Goal: Task Accomplishment & Management: Complete application form

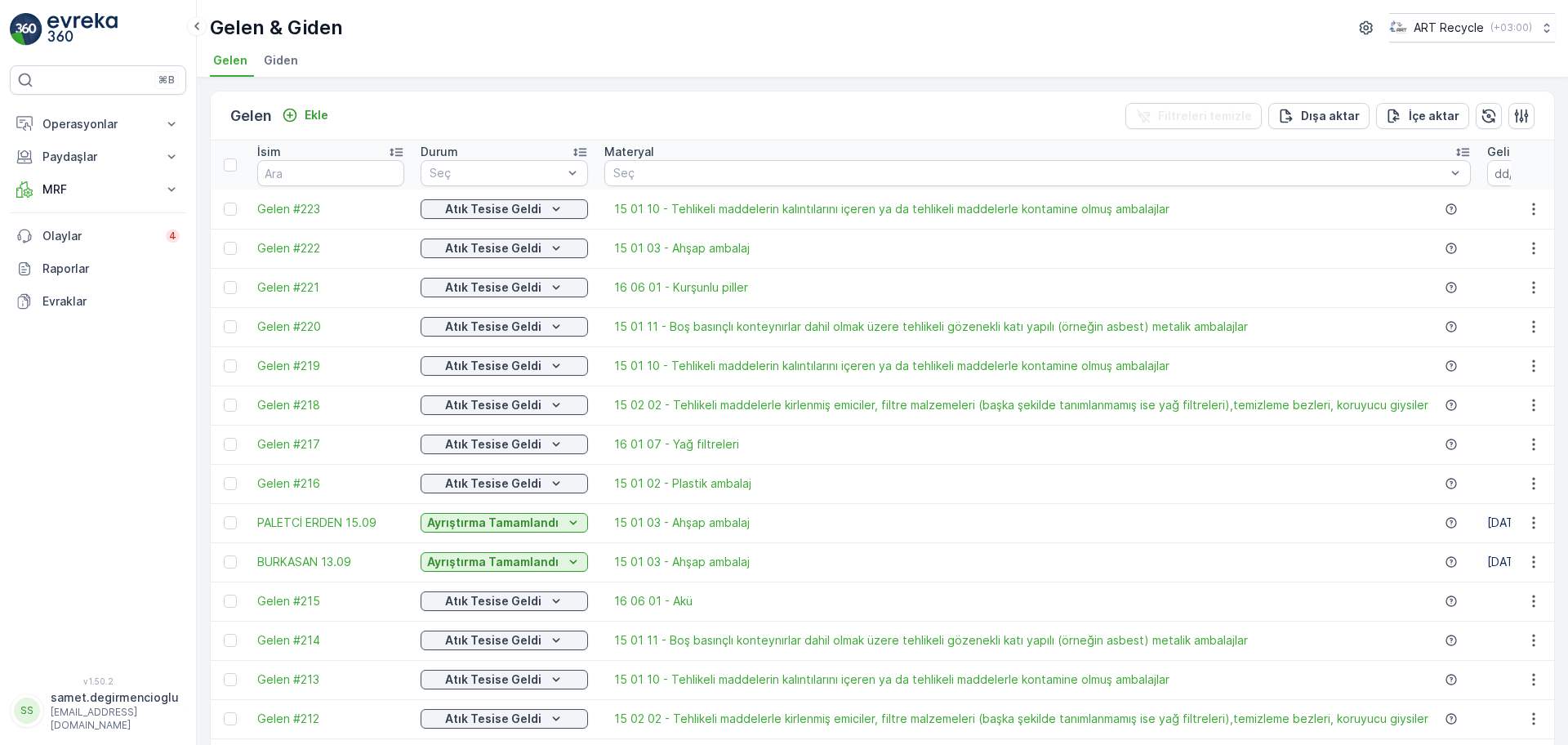
click at [70, 25] on img at bounding box center [82, 29] width 70 height 32
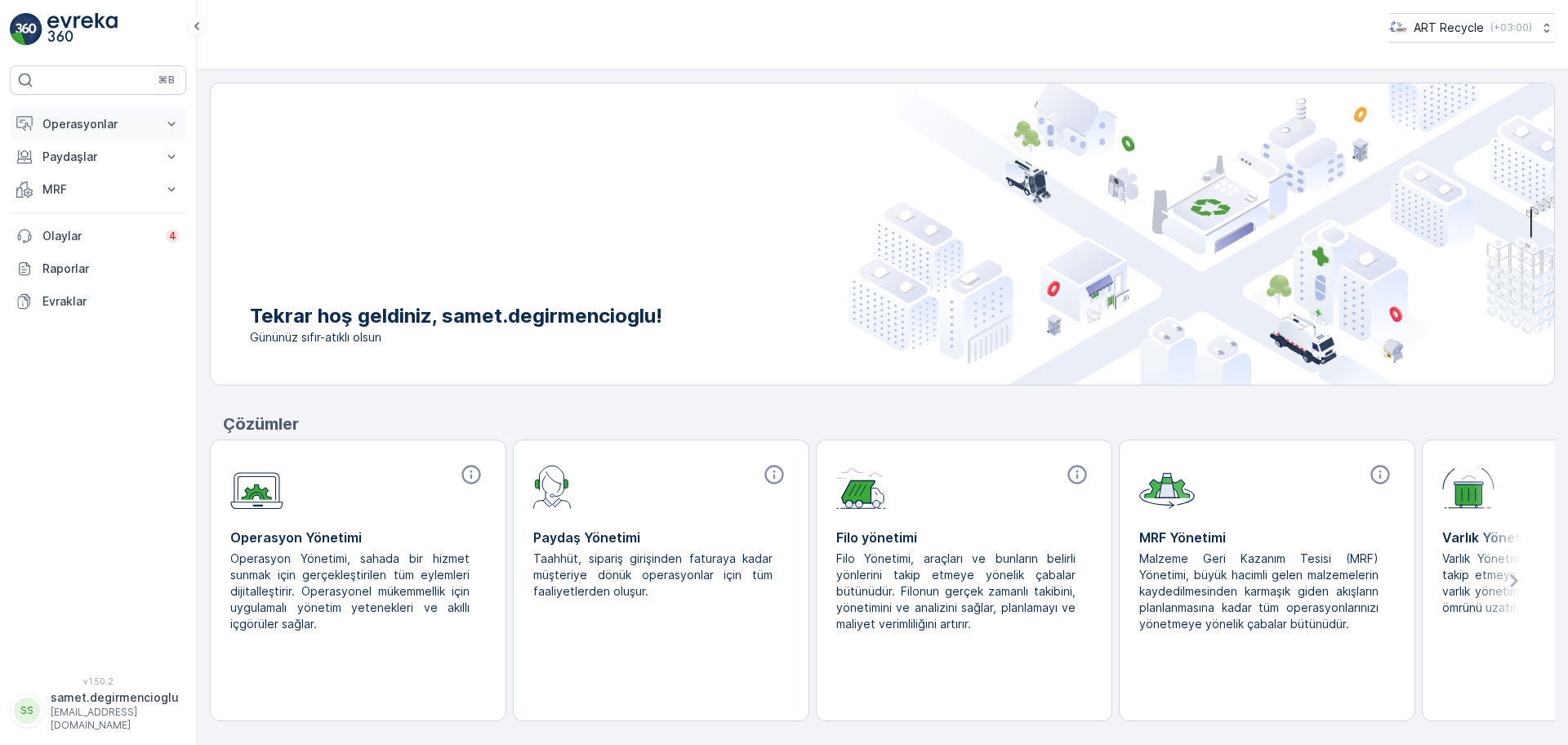
click at [98, 130] on p "Operasyonlar" at bounding box center [98, 124] width 111 height 17
click at [84, 201] on p "Rotalar & Görevler" at bounding box center [92, 198] width 101 height 17
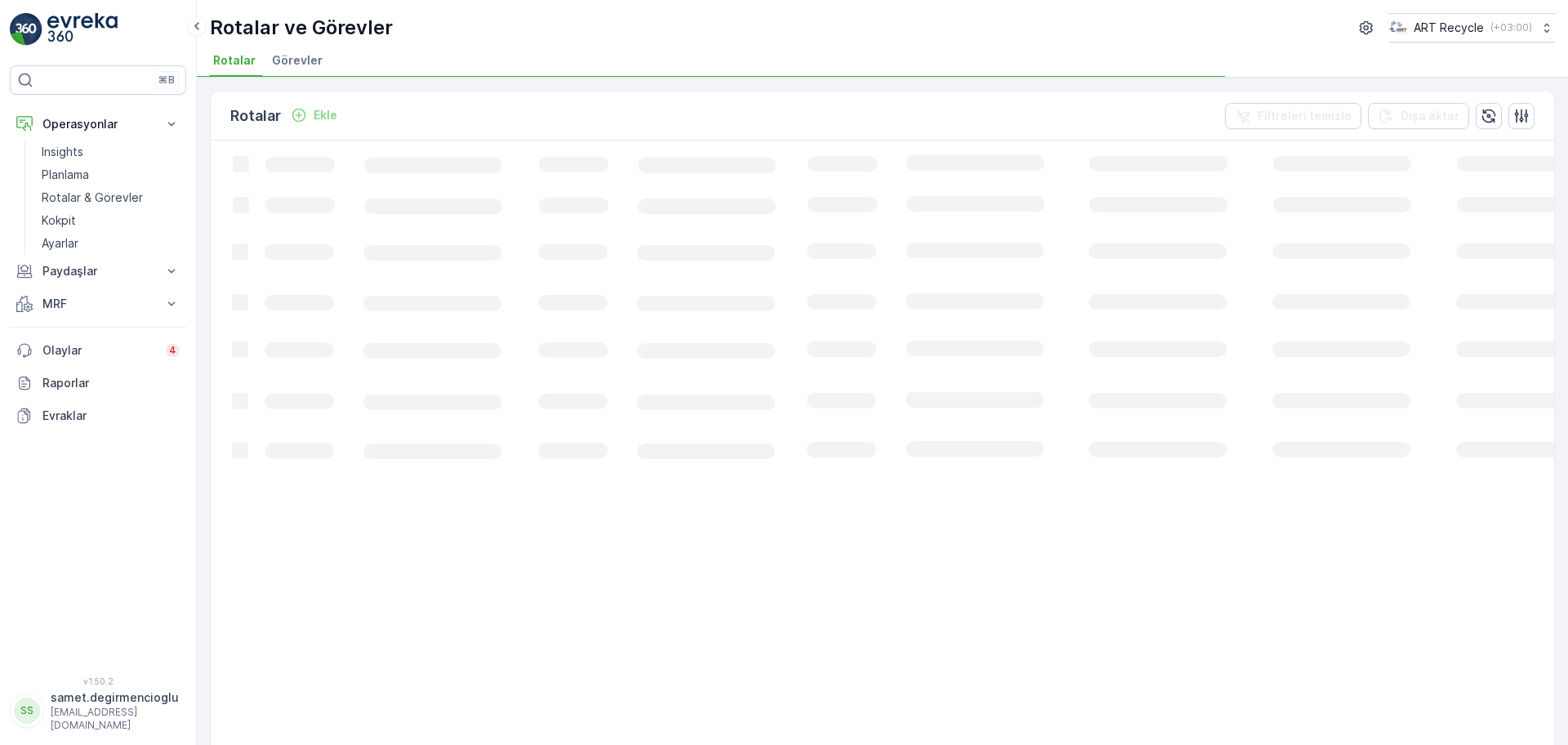
click at [300, 63] on span "Görevler" at bounding box center [297, 60] width 51 height 17
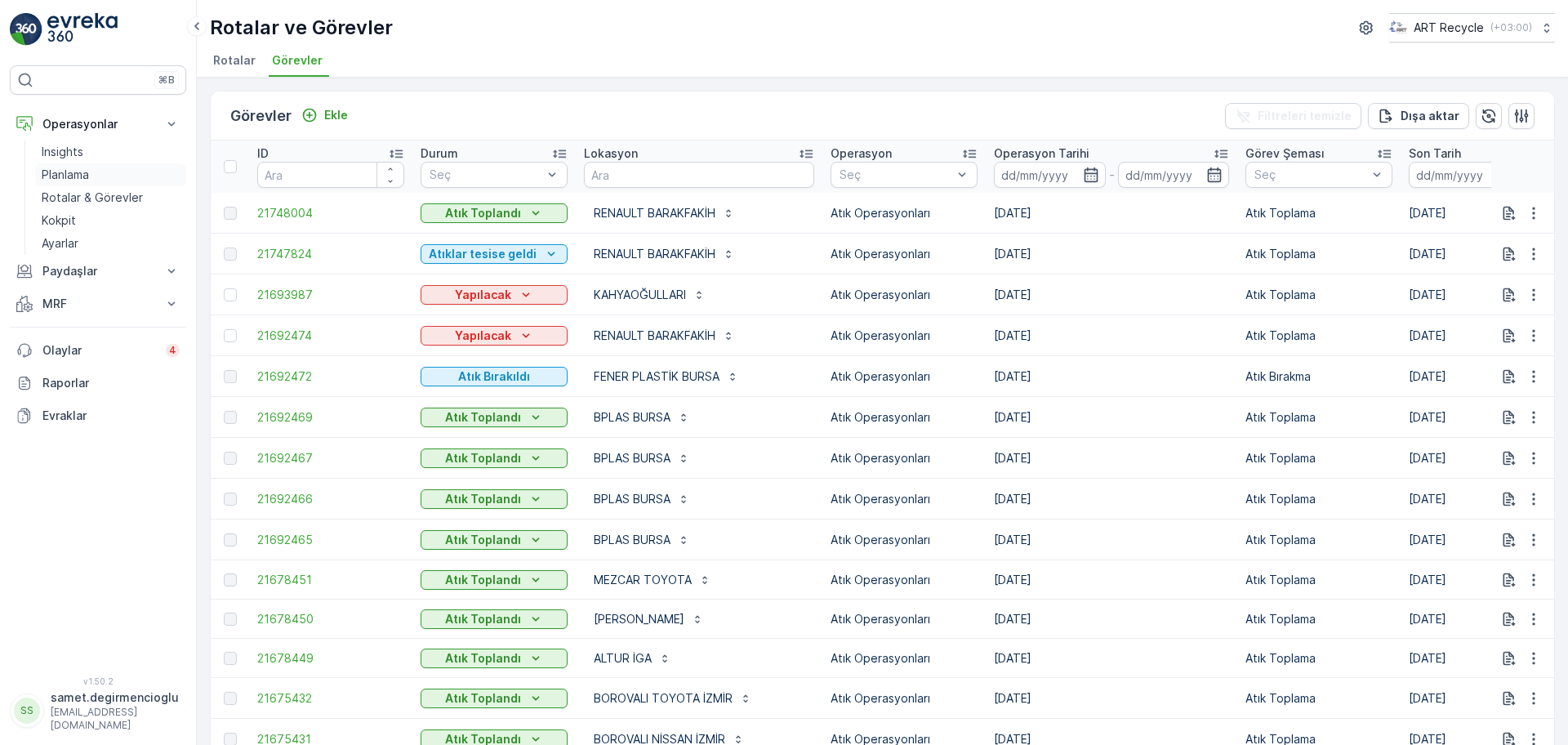
click at [76, 181] on p "Planlama" at bounding box center [65, 175] width 47 height 17
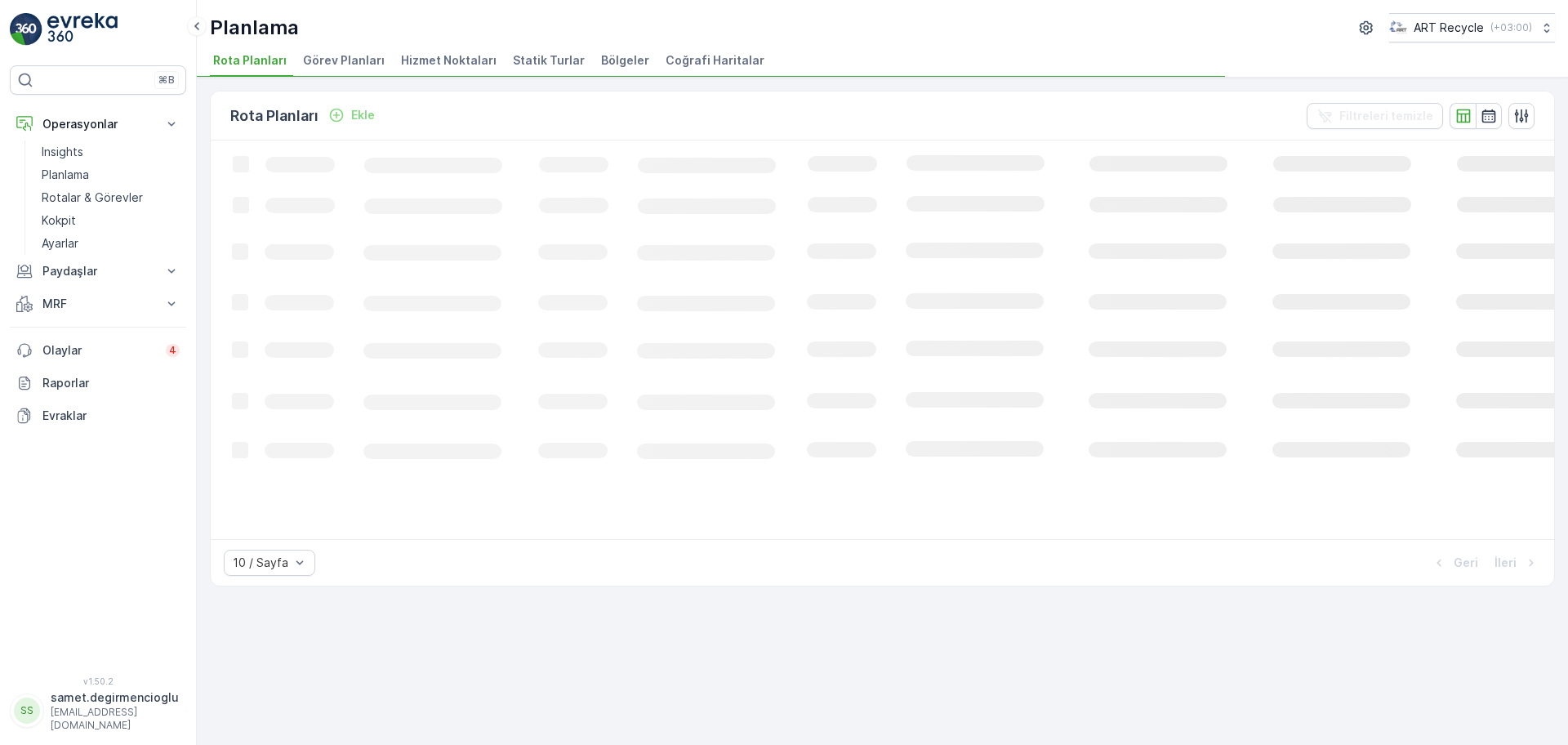
click at [445, 57] on span "Hizmet Noktaları" at bounding box center [448, 60] width 95 height 17
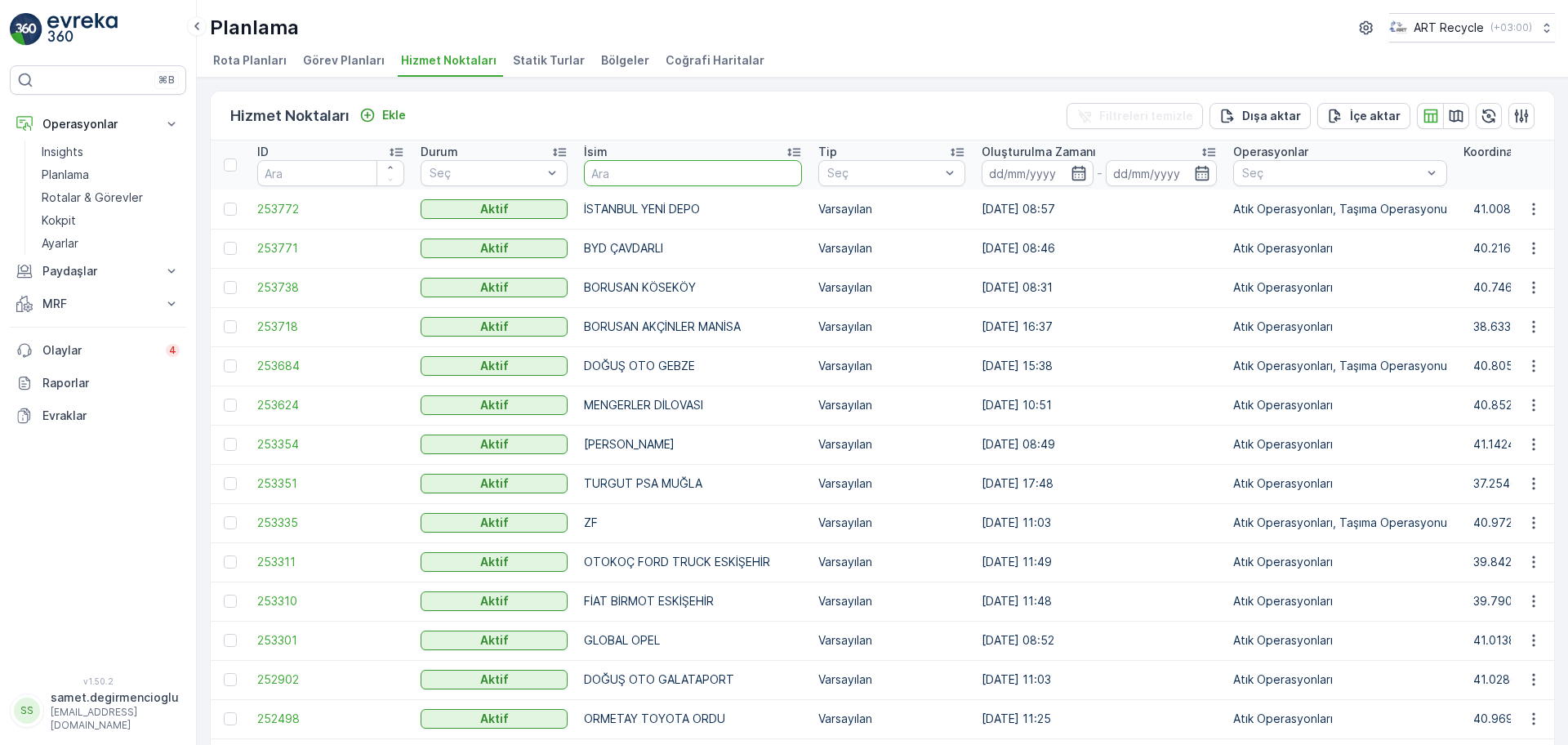
click at [619, 165] on input "text" at bounding box center [693, 173] width 218 height 26
type input "er k"
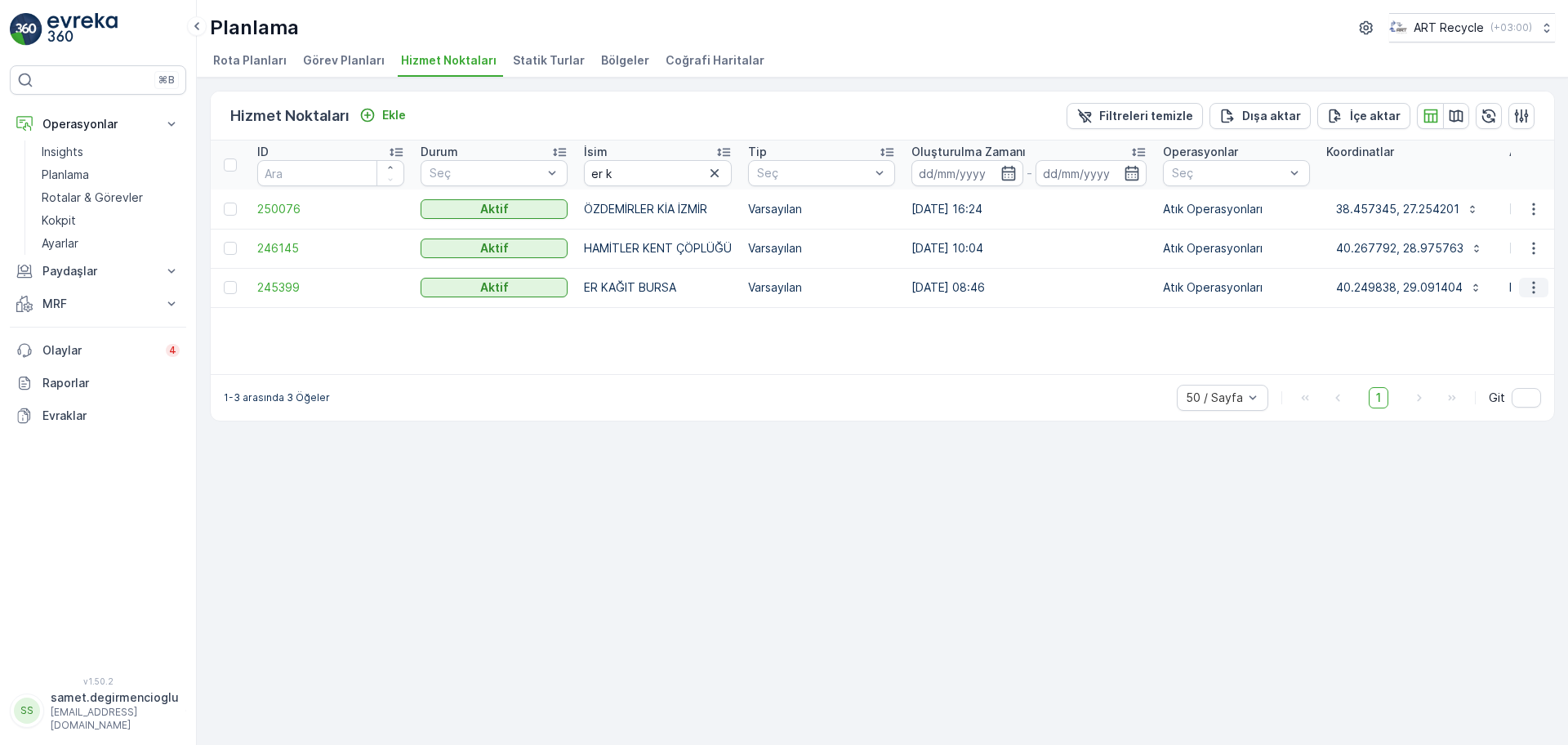
click at [1534, 291] on icon "button" at bounding box center [1533, 287] width 3 height 12
click at [1472, 377] on span "Yeni Ad Hoc Görev Ekle" at bounding box center [1488, 381] width 129 height 17
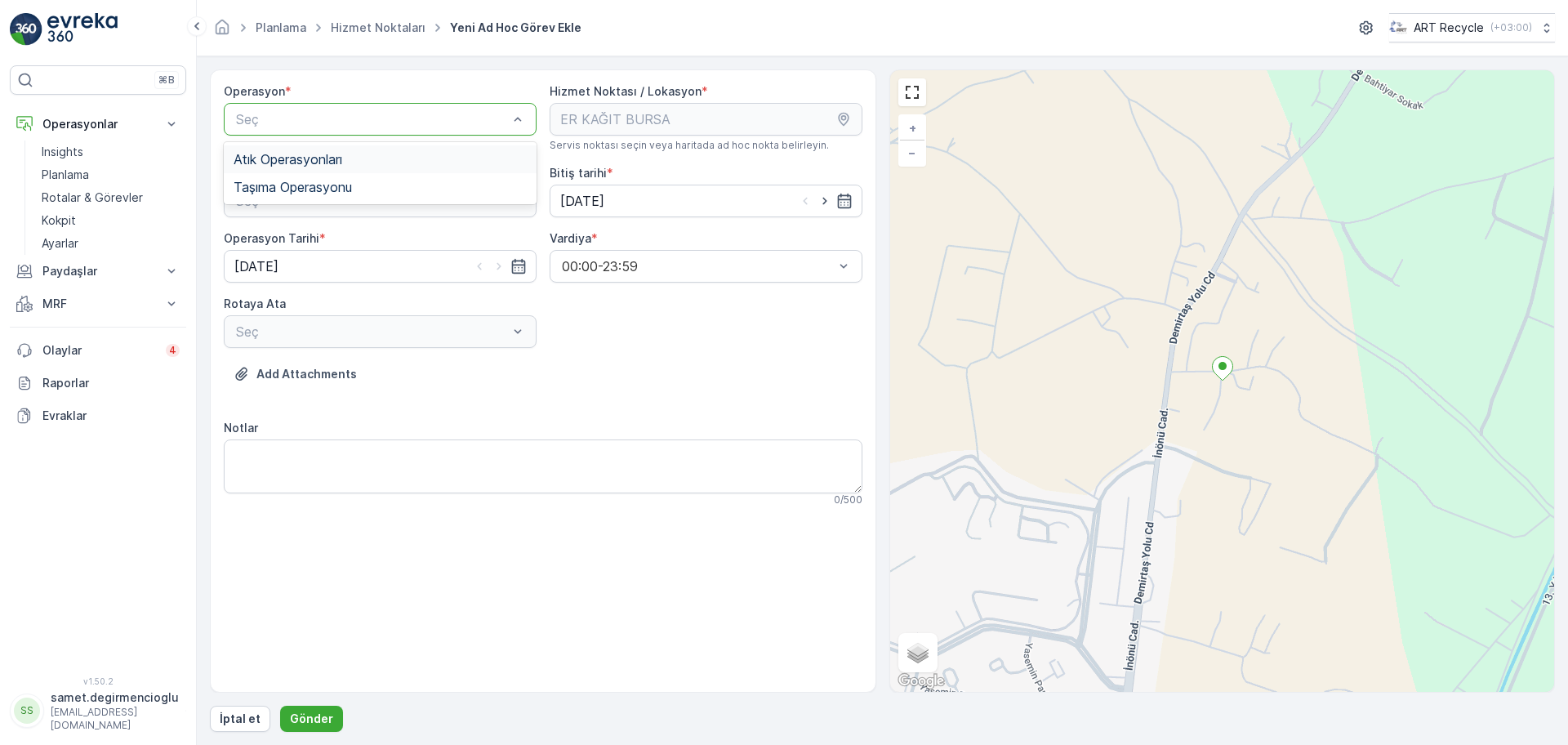
click at [346, 155] on div "Atık Operasyonları" at bounding box center [380, 159] width 294 height 15
click at [373, 253] on div "Atık Toplama" at bounding box center [381, 241] width 313 height 28
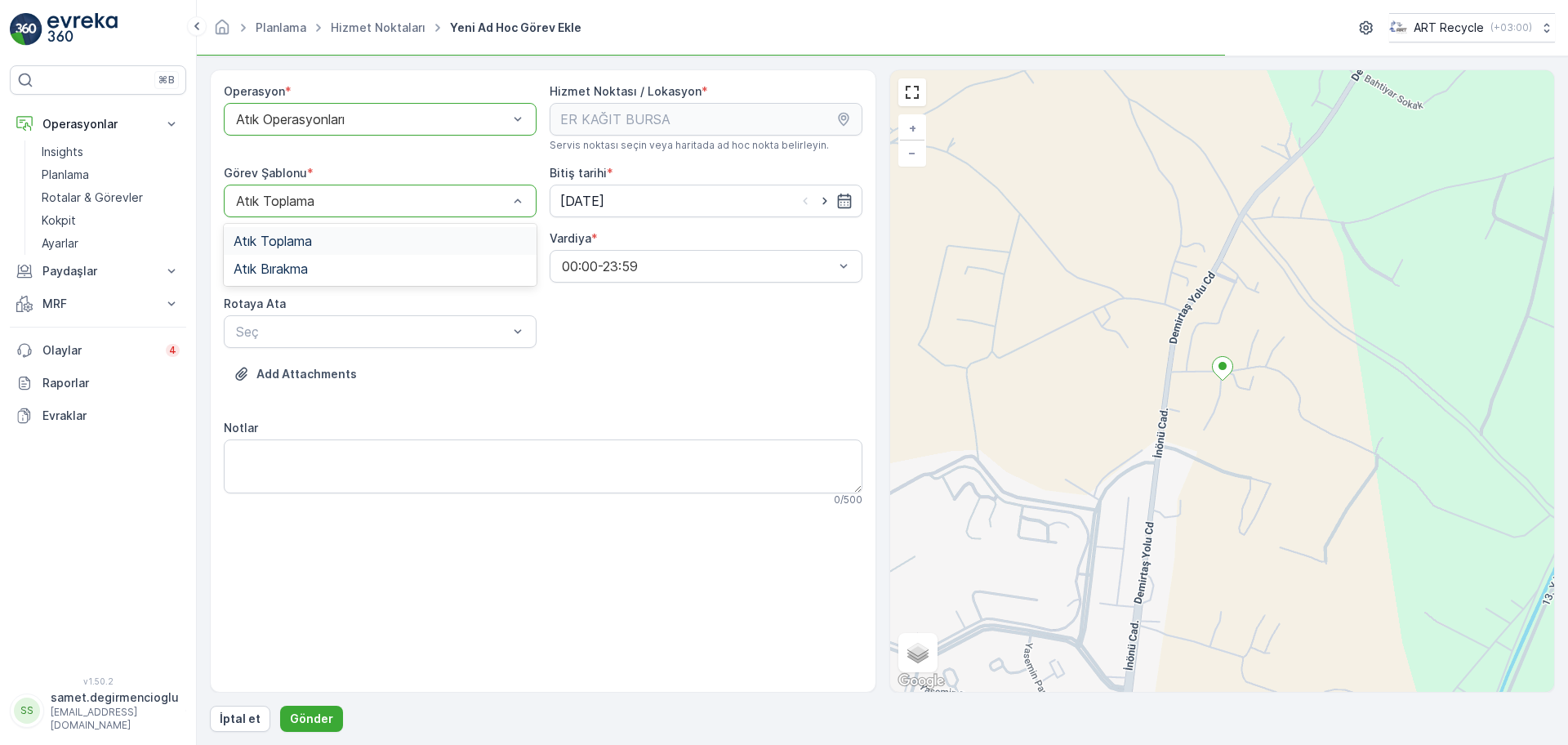
click at [360, 204] on div at bounding box center [371, 201] width 275 height 15
click at [324, 271] on div "Atık Bırakma" at bounding box center [380, 269] width 294 height 15
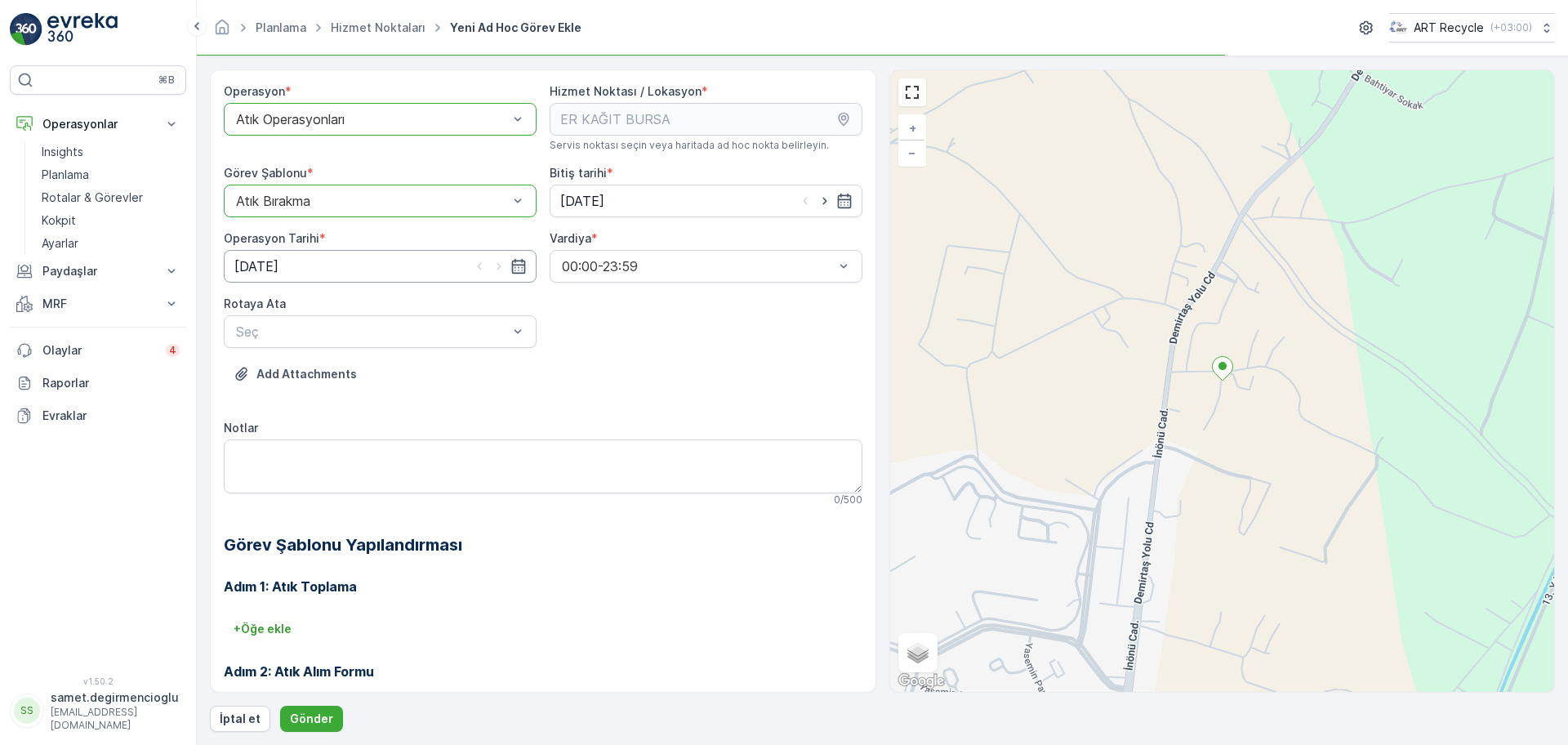
click at [326, 271] on input "16.09.2025" at bounding box center [381, 266] width 313 height 32
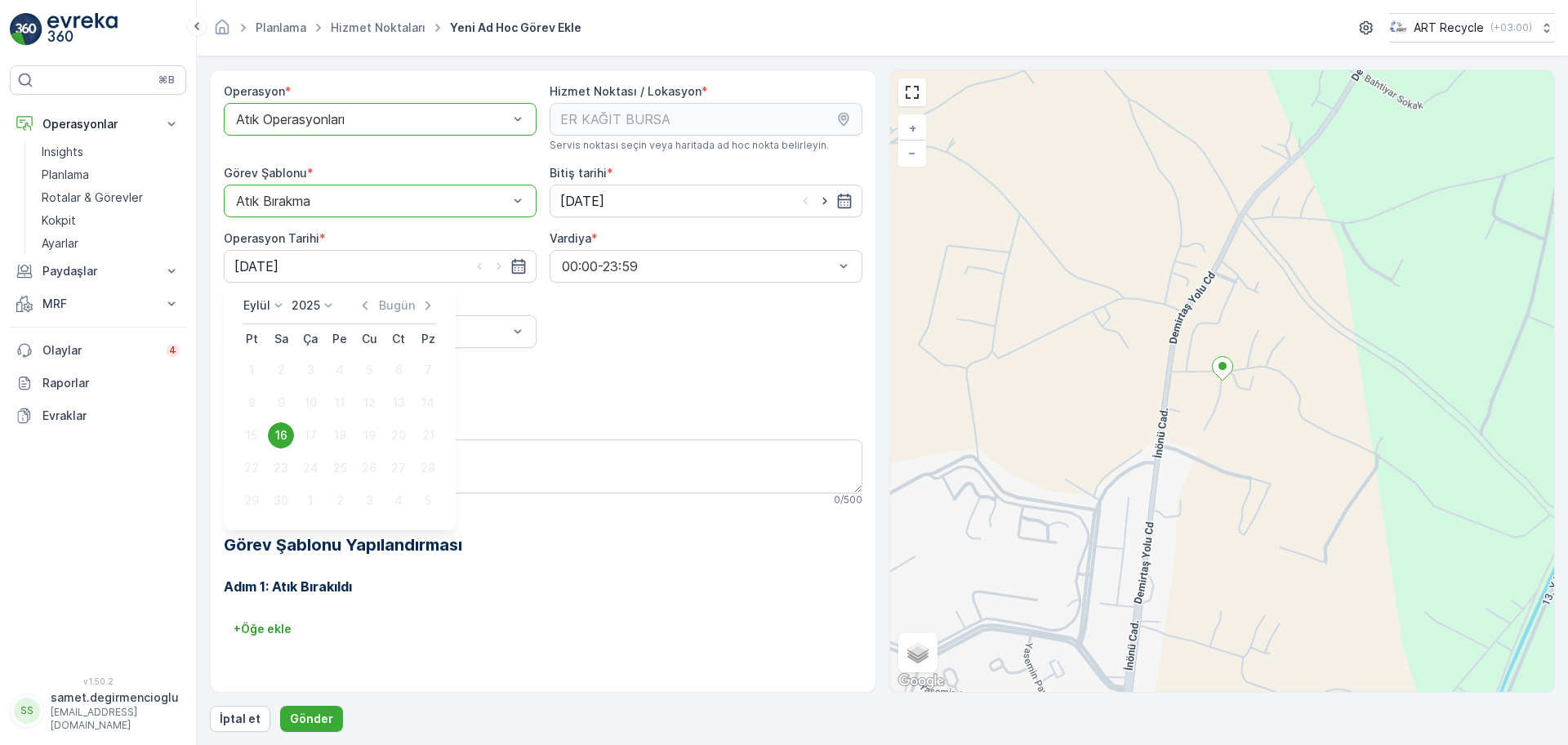
click at [279, 434] on div "16" at bounding box center [281, 436] width 26 height 26
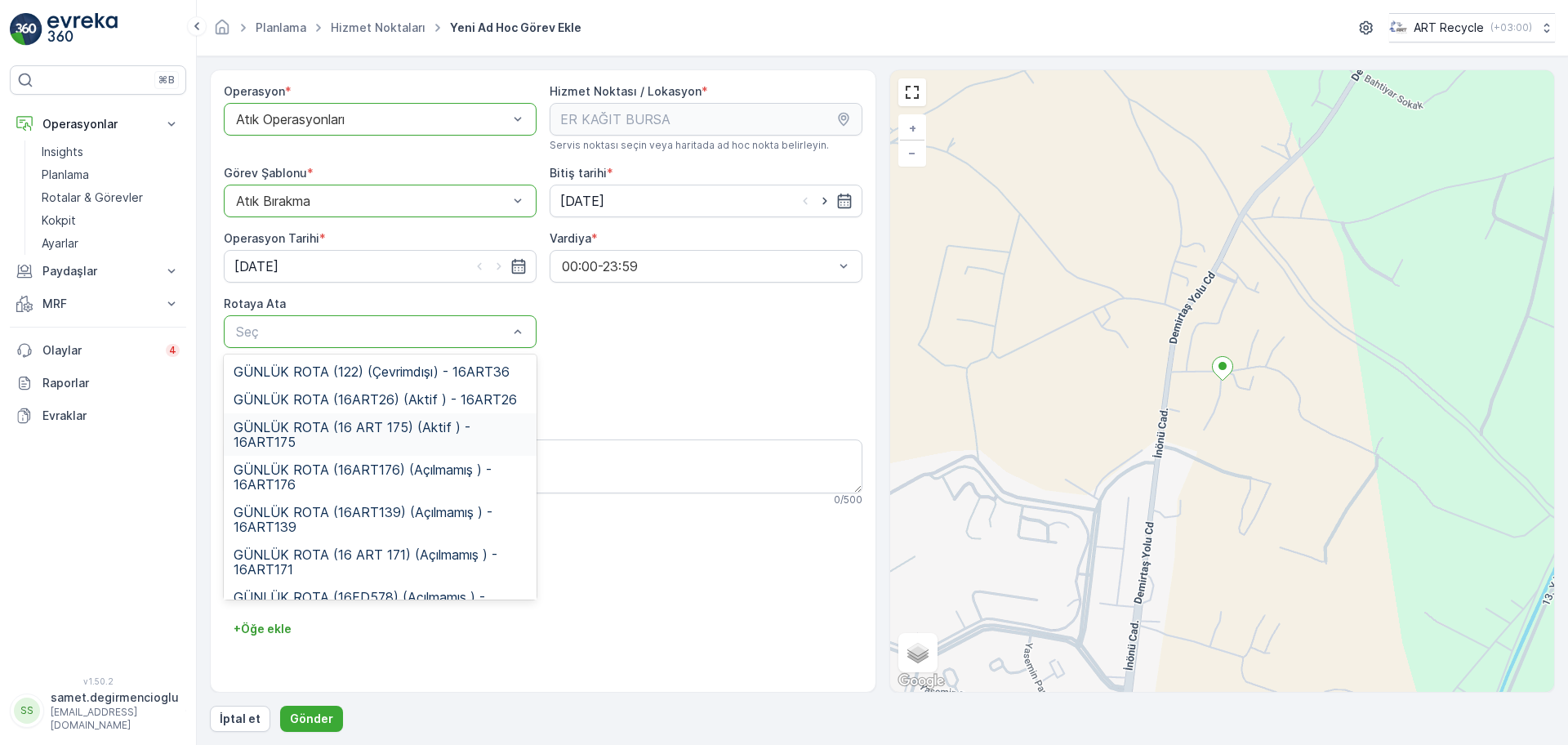
click at [356, 439] on span "GÜNLÜK ROTA (16 ART 175) (Aktif ) - 16ART175" at bounding box center [380, 435] width 294 height 30
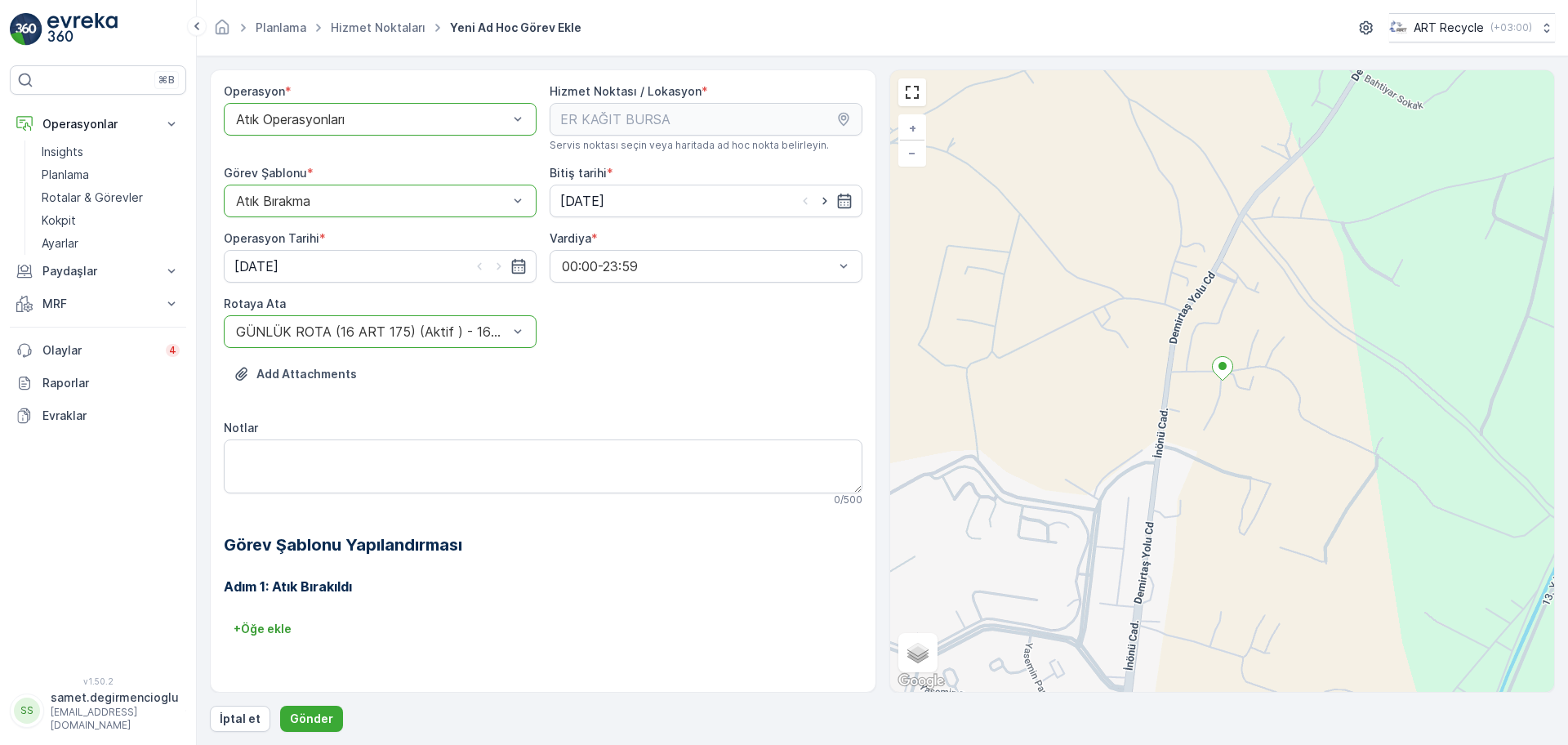
drag, startPoint x: 716, startPoint y: 339, endPoint x: 702, endPoint y: 348, distance: 16.6
click at [716, 339] on div "Operasyon * option Atık Operasyonları, selected. Atık Operasyonları Hizmet Nokt…" at bounding box center [544, 375] width 639 height 585
click at [309, 713] on p "Gönder" at bounding box center [311, 719] width 44 height 17
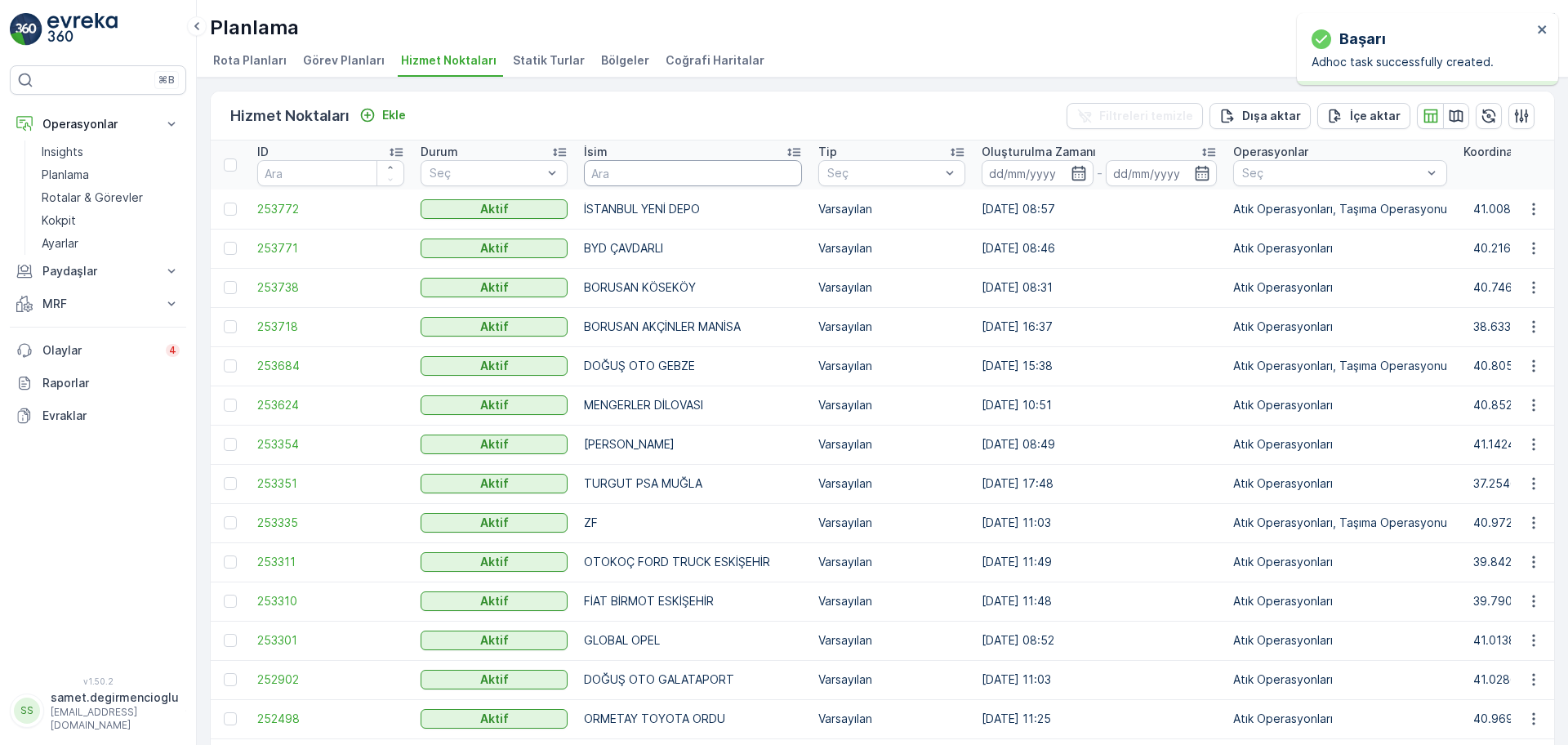
click at [729, 169] on input "text" at bounding box center [693, 173] width 218 height 26
type input "er k"
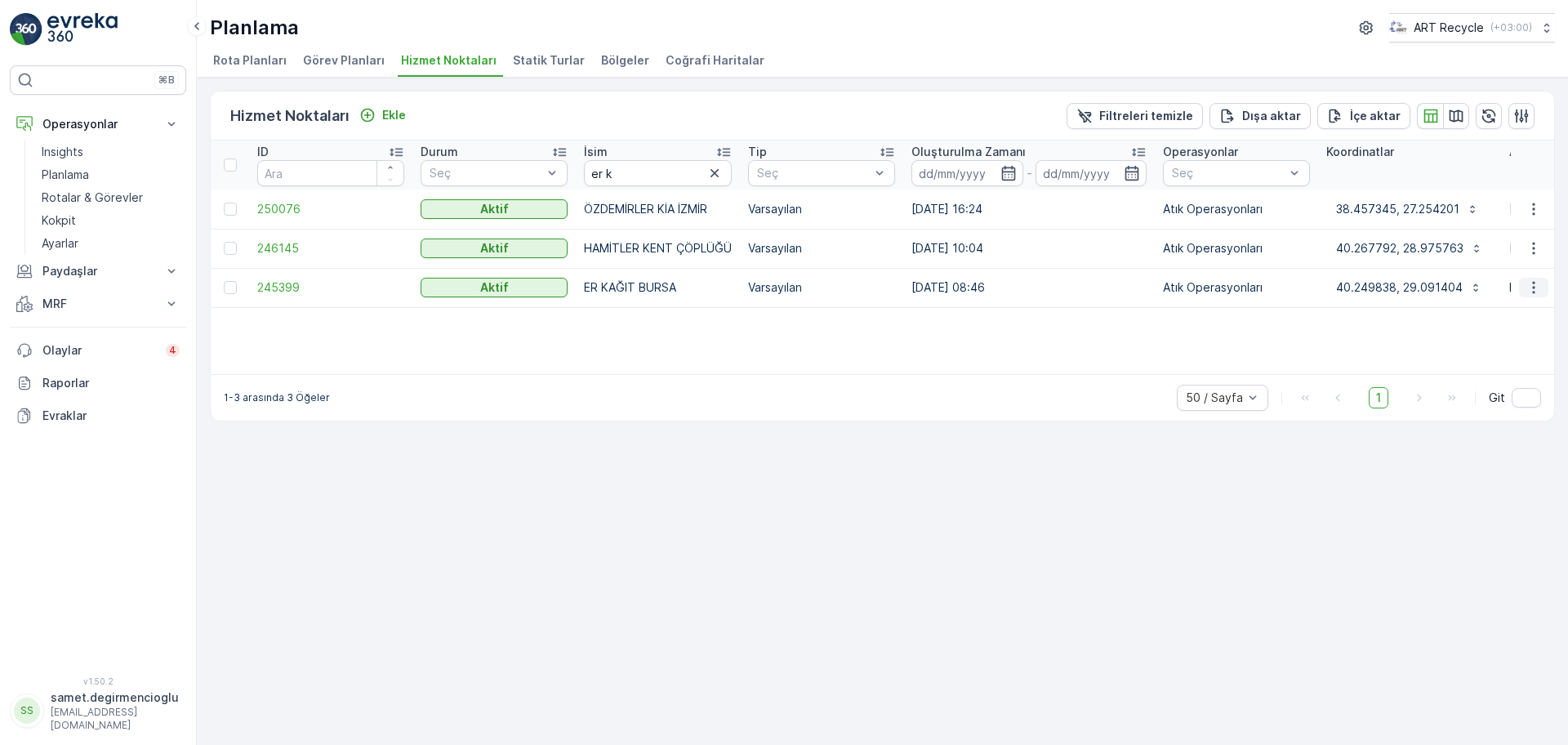
click at [1525, 287] on icon "button" at bounding box center [1534, 288] width 17 height 17
click at [1448, 377] on span "Yeni Ad Hoc Görev Ekle" at bounding box center [1488, 381] width 129 height 17
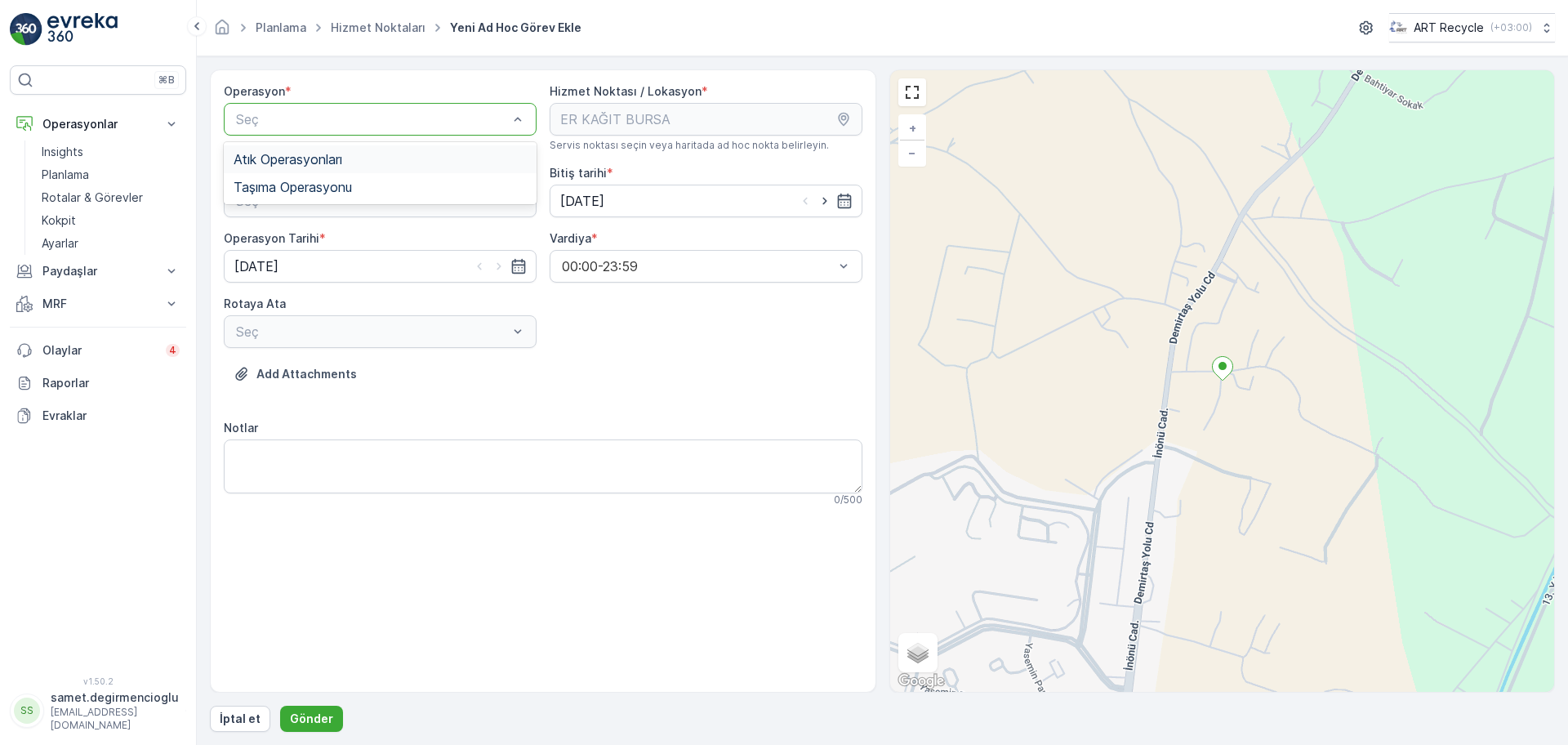
click at [316, 168] on div "Atık Operasyonları" at bounding box center [381, 159] width 313 height 28
drag, startPoint x: 327, startPoint y: 242, endPoint x: 313, endPoint y: 270, distance: 31.3
click at [313, 270] on div "Atık Bırakma" at bounding box center [380, 269] width 294 height 15
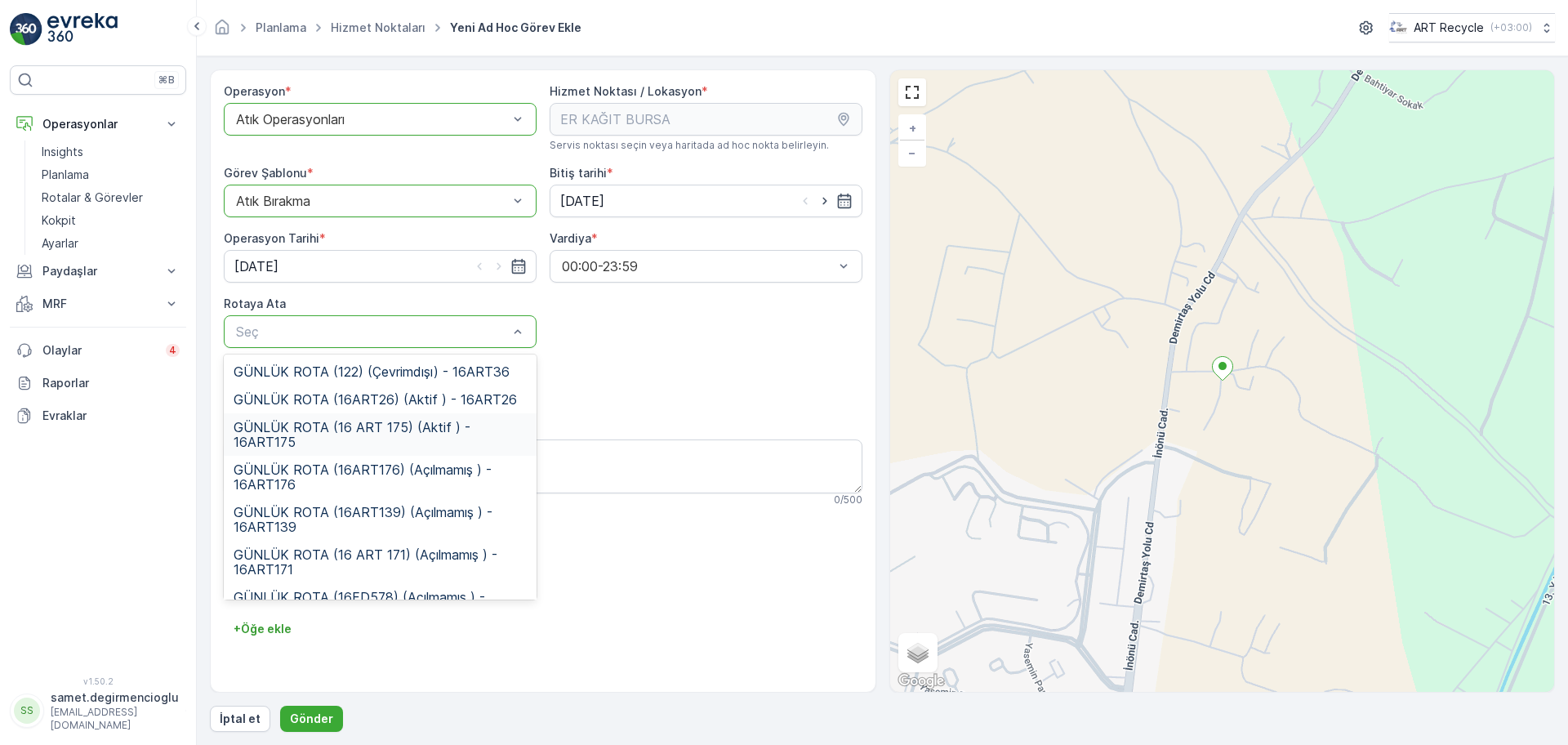
click at [363, 429] on span "GÜNLÜK ROTA (16 ART 175) (Aktif ) - 16ART175" at bounding box center [380, 435] width 294 height 30
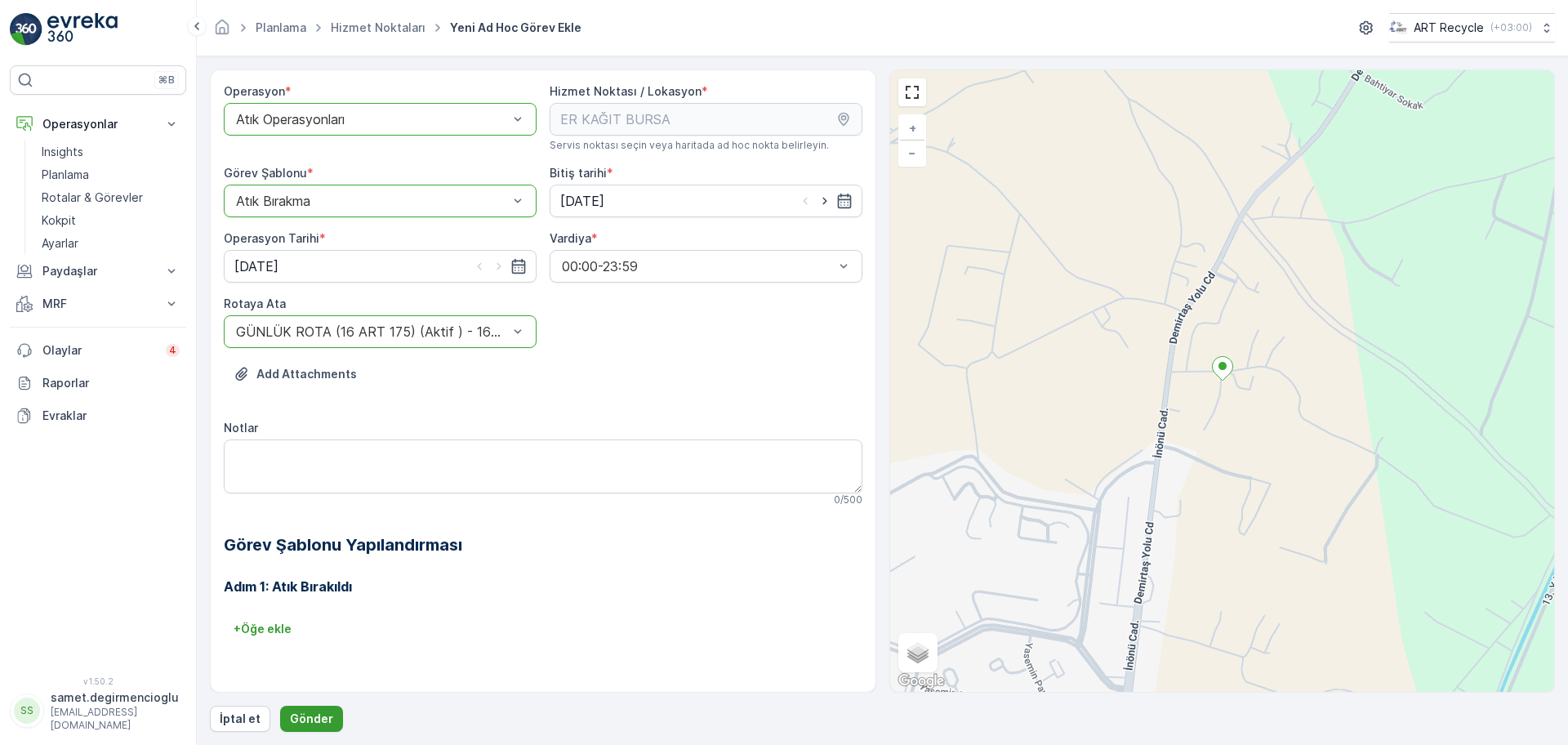
click at [317, 714] on p "Gönder" at bounding box center [311, 719] width 44 height 17
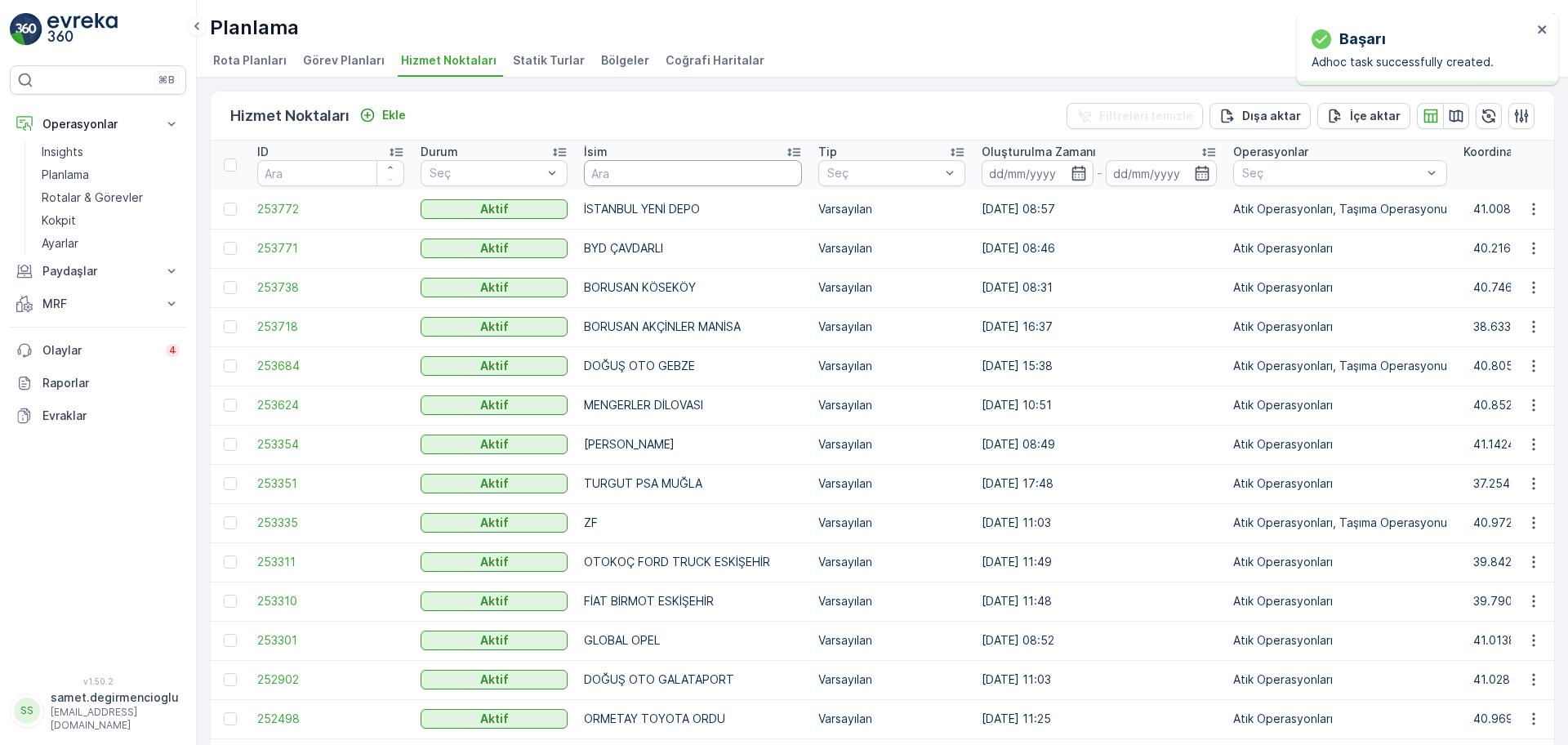
click at [670, 174] on input "text" at bounding box center [693, 173] width 218 height 26
type input "bpl"
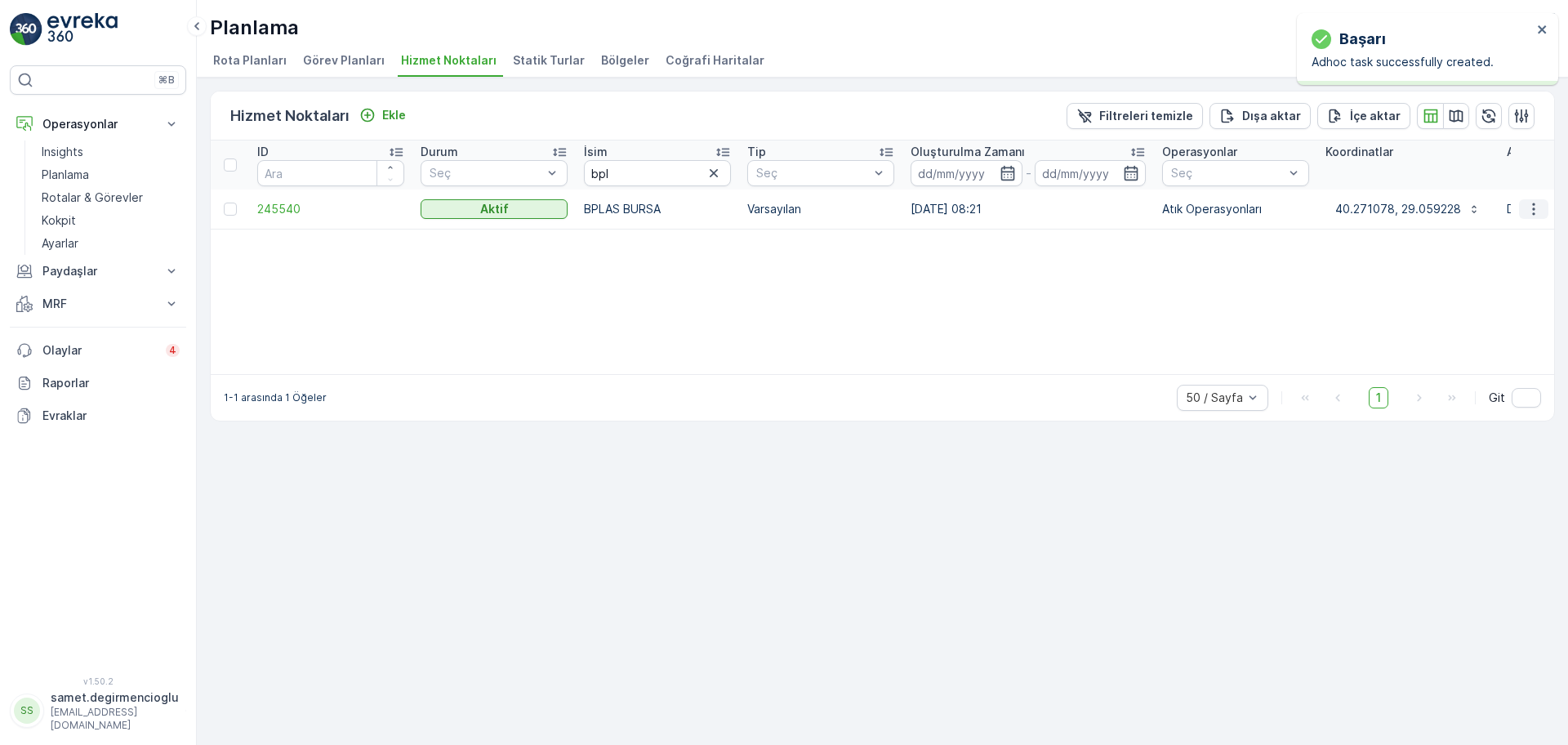
click at [1533, 207] on icon "button" at bounding box center [1534, 209] width 17 height 17
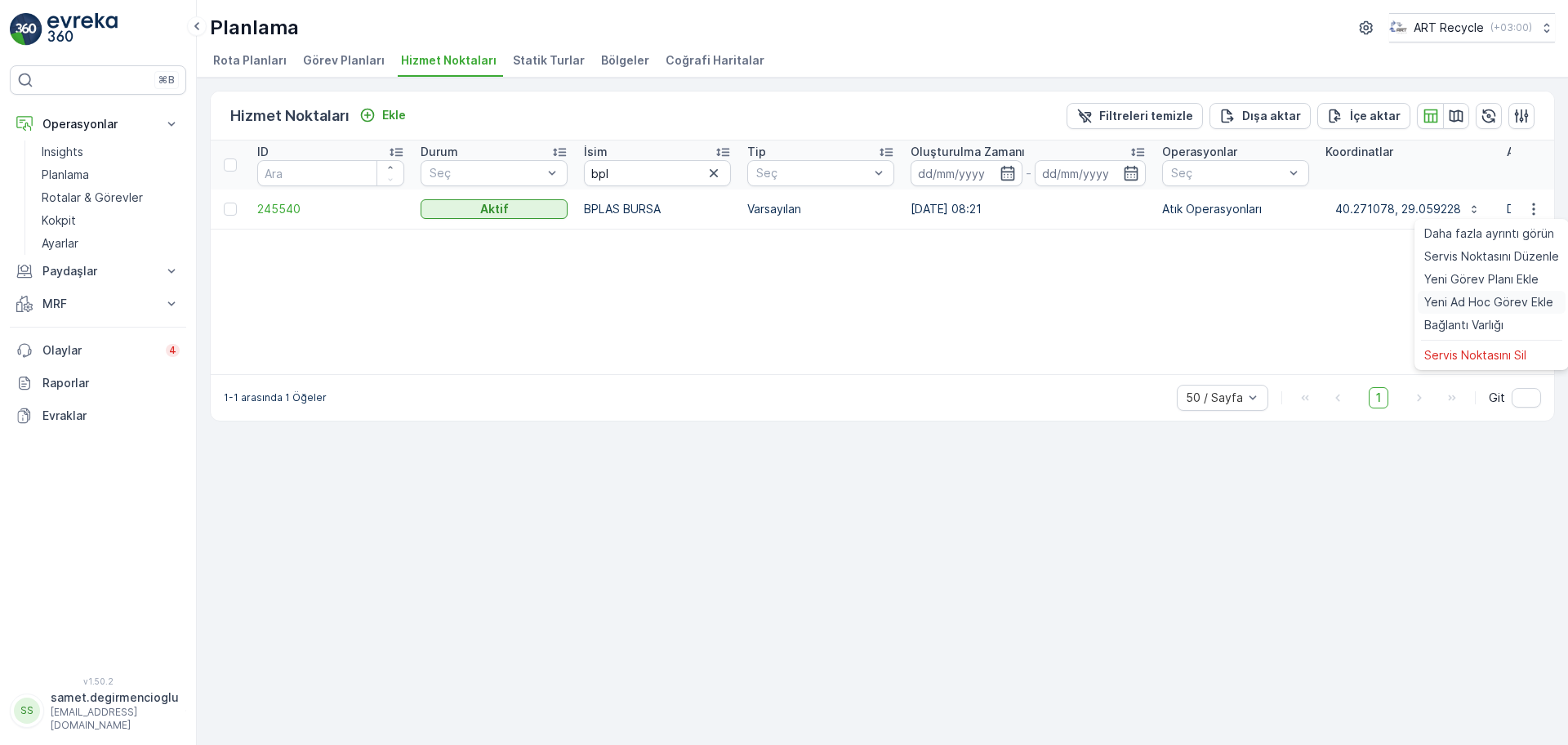
click at [1476, 301] on span "Yeni Ad Hoc Görev Ekle" at bounding box center [1488, 302] width 129 height 17
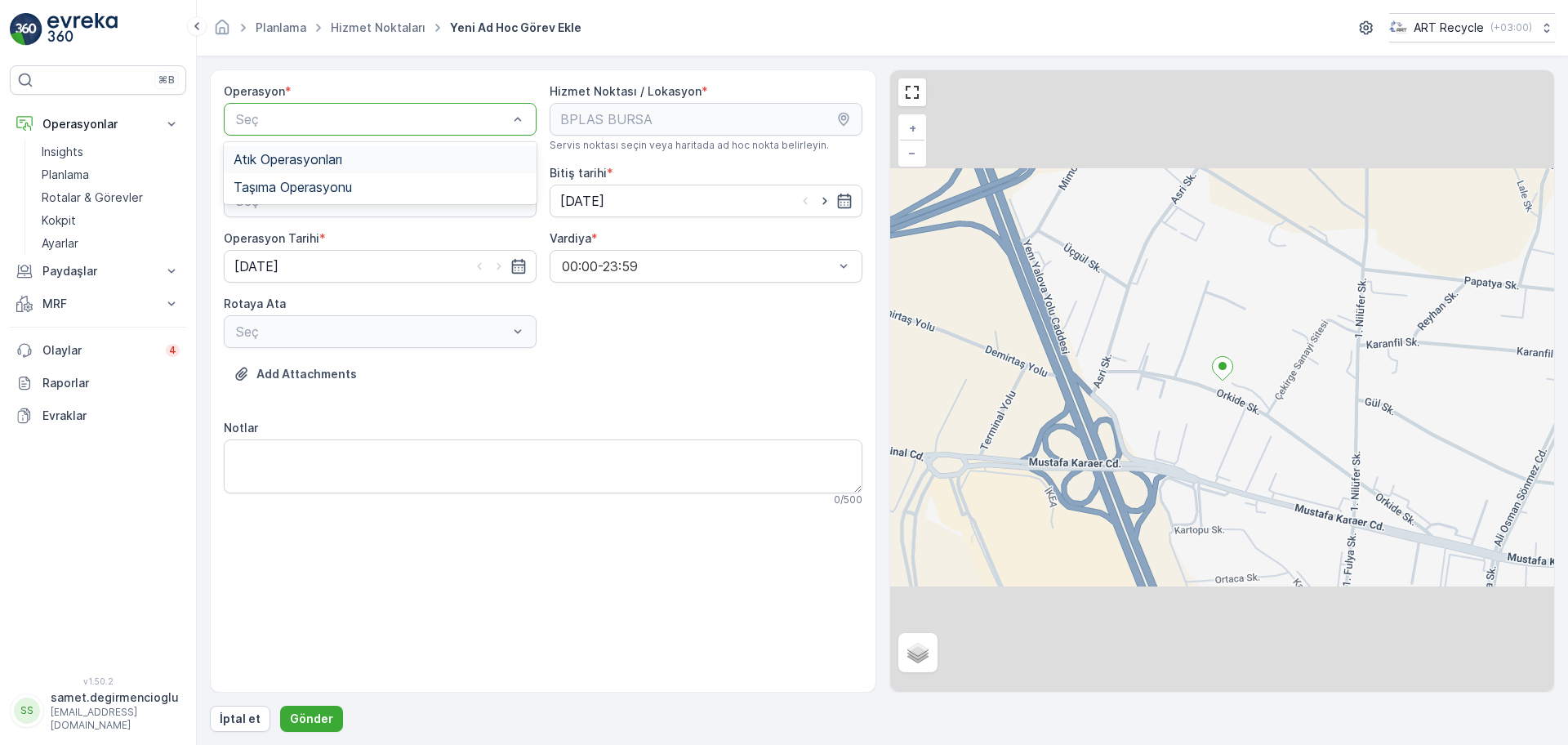
click at [293, 164] on span "Atık Operasyonları" at bounding box center [287, 159] width 108 height 15
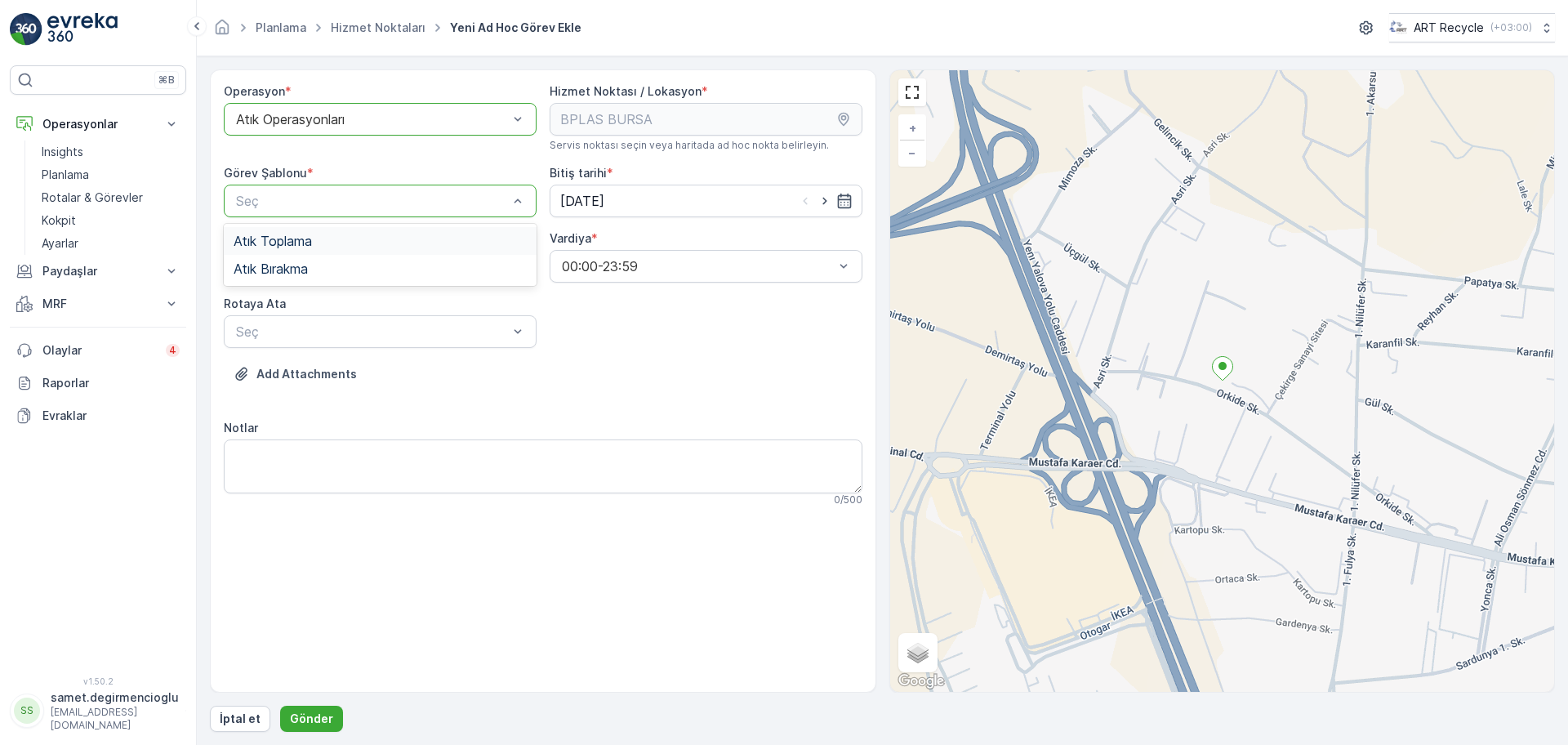
click at [287, 245] on span "Atık Toplama" at bounding box center [272, 241] width 79 height 15
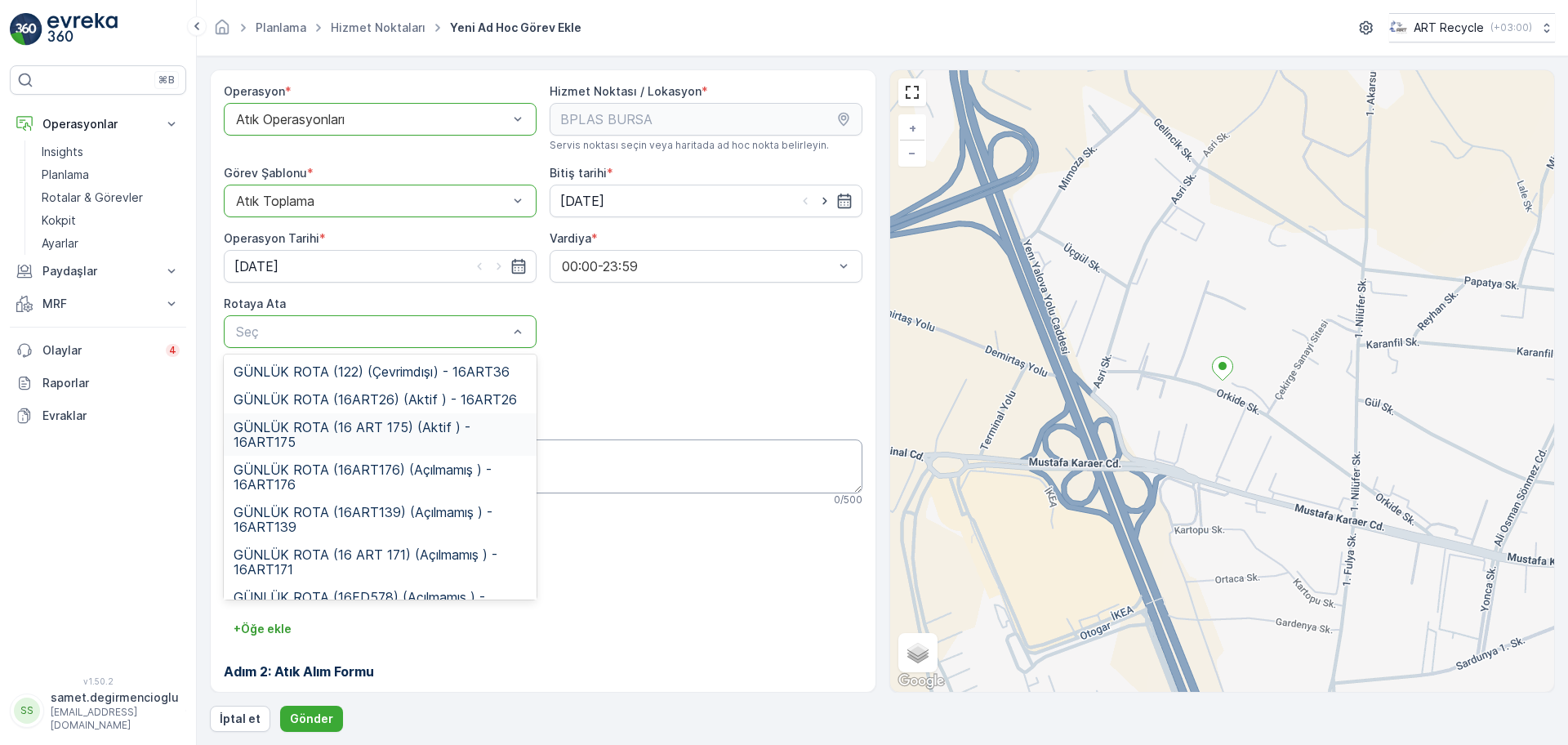
drag, startPoint x: 325, startPoint y: 422, endPoint x: 596, endPoint y: 462, distance: 273.9
click at [327, 423] on span "GÜNLÜK ROTA (16 ART 175) (Aktif ) - 16ART175" at bounding box center [380, 435] width 294 height 30
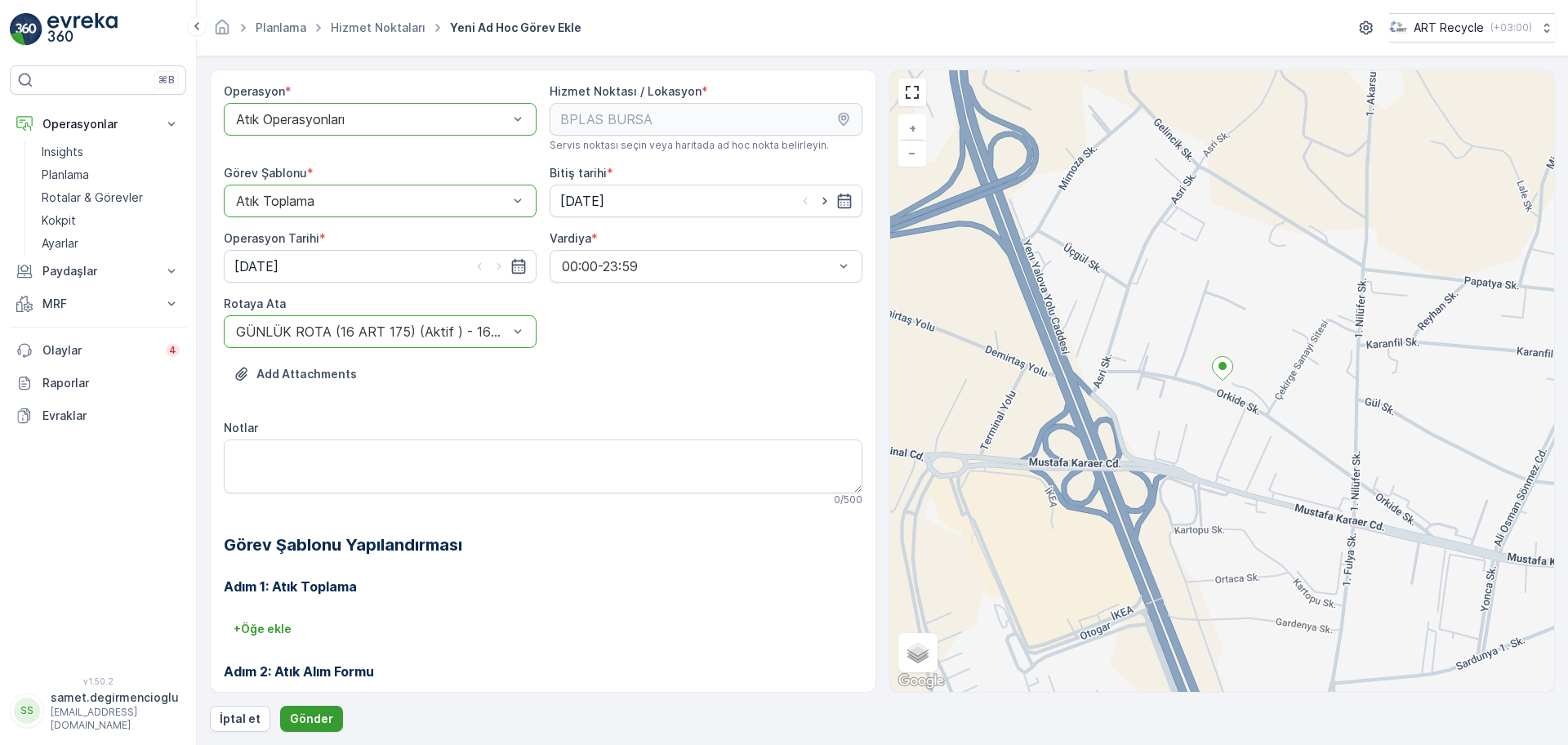
click at [301, 716] on p "Gönder" at bounding box center [311, 719] width 44 height 17
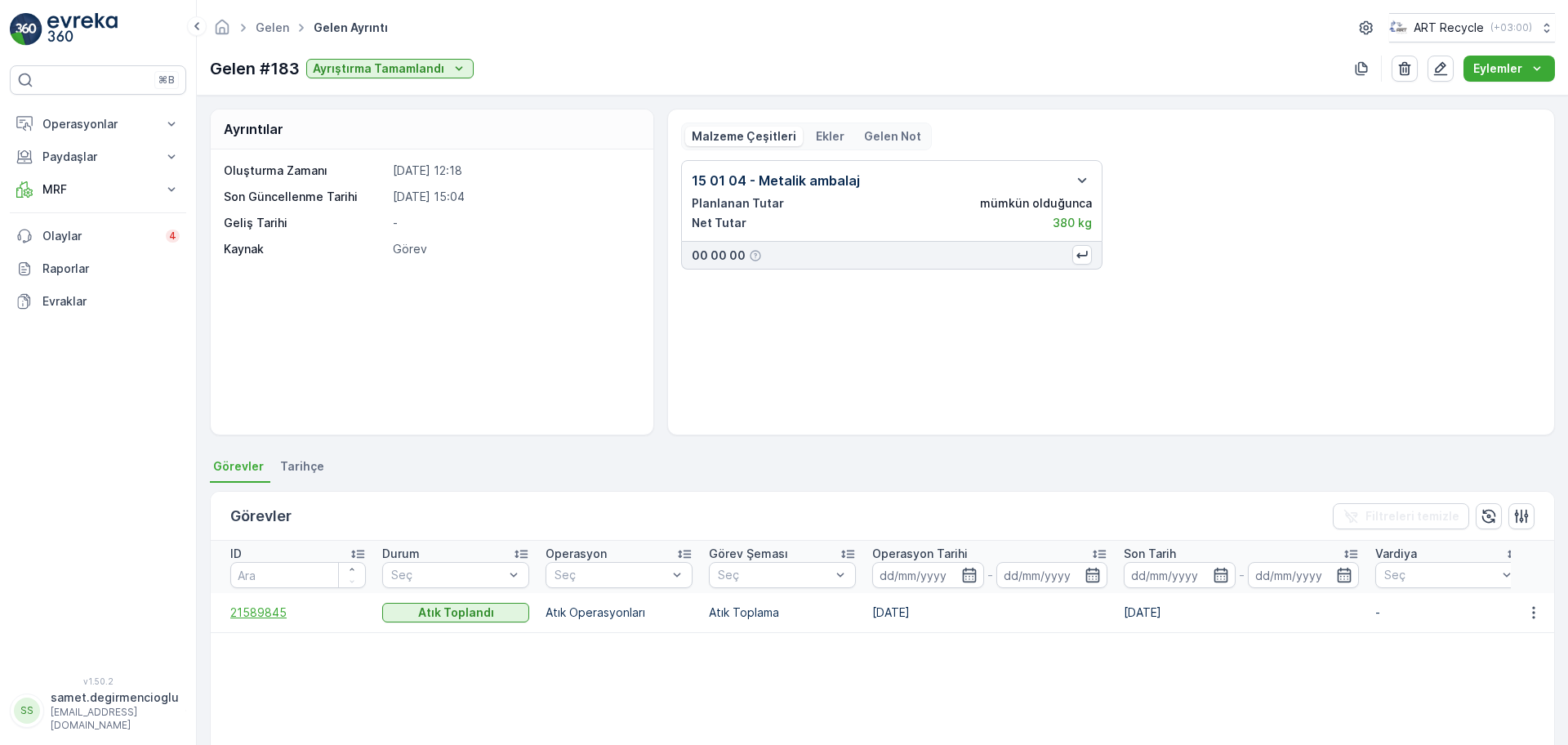
click at [279, 617] on span "21589845" at bounding box center [298, 613] width 135 height 17
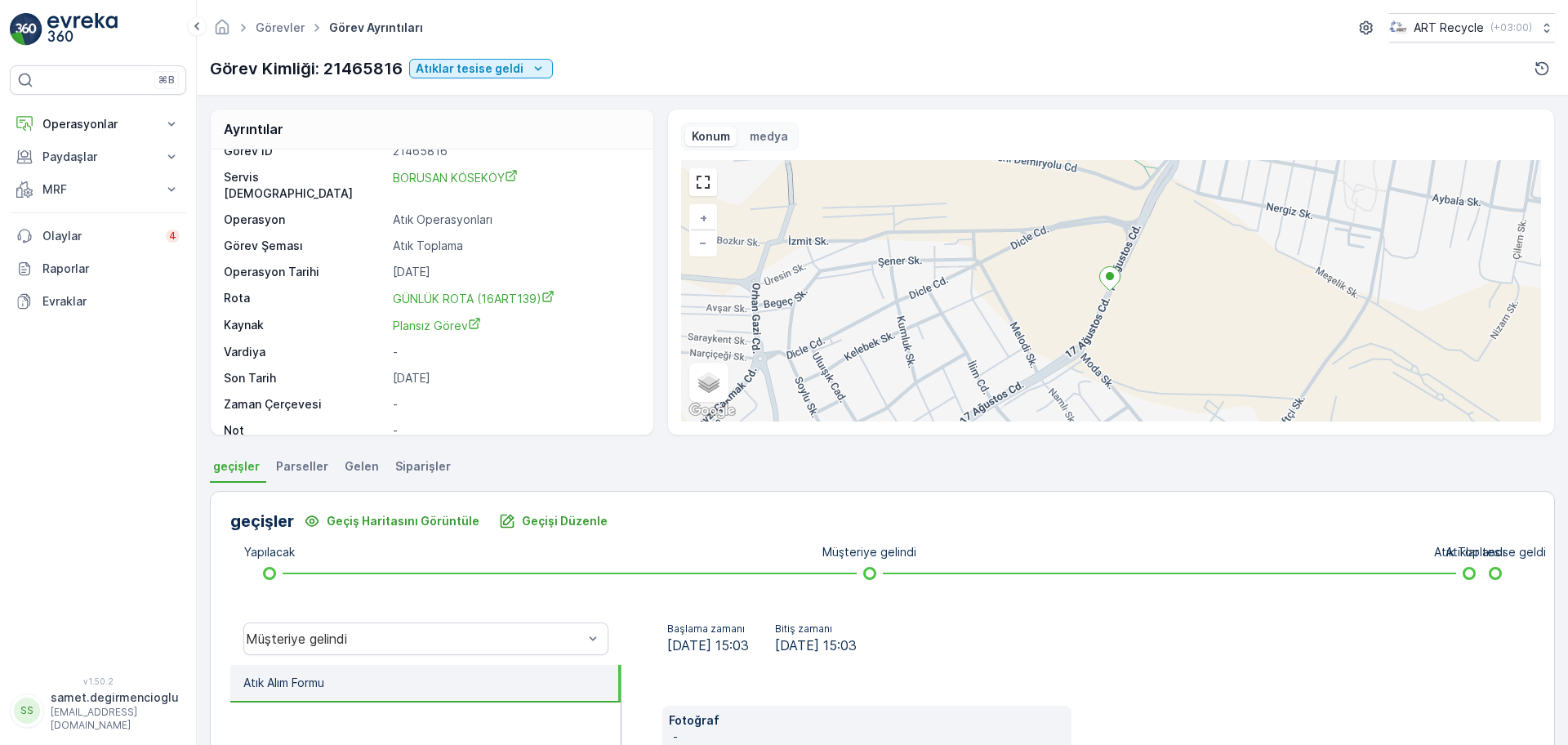
scroll to position [21, 0]
